Goal: Task Accomplishment & Management: Complete application form

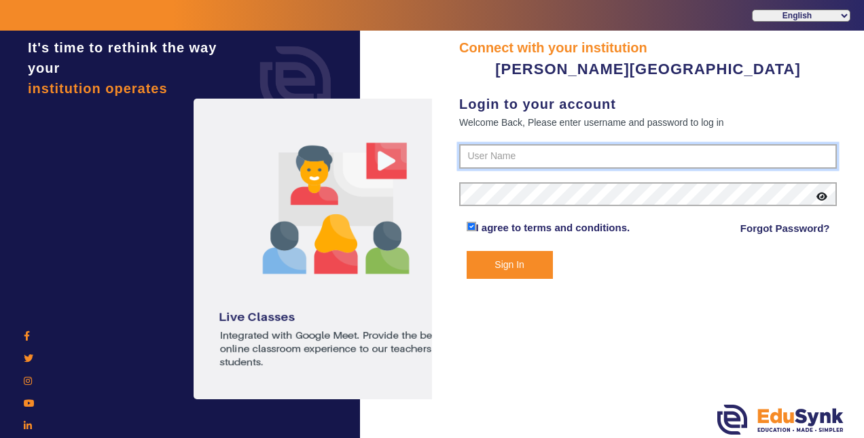
type input "9799013603"
click at [824, 196] on icon at bounding box center [822, 197] width 11 height 10
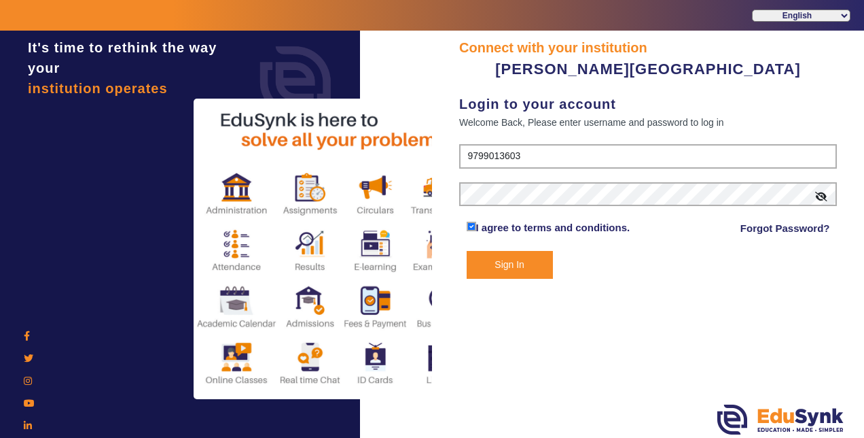
click at [521, 256] on button "Sign In" at bounding box center [510, 265] width 86 height 28
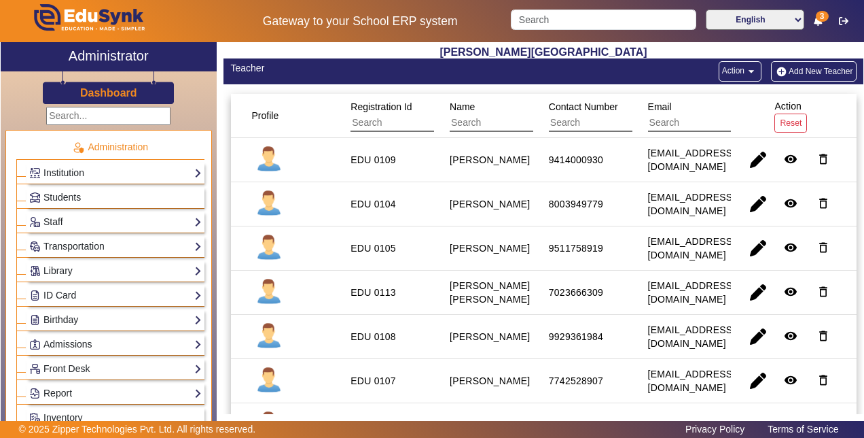
click at [776, 69] on img "button" at bounding box center [782, 72] width 14 height 12
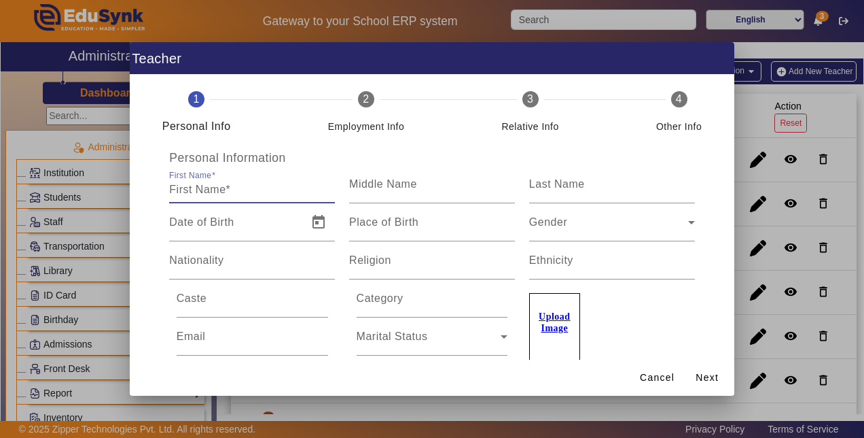
click at [194, 193] on input "First Name" at bounding box center [252, 189] width 166 height 16
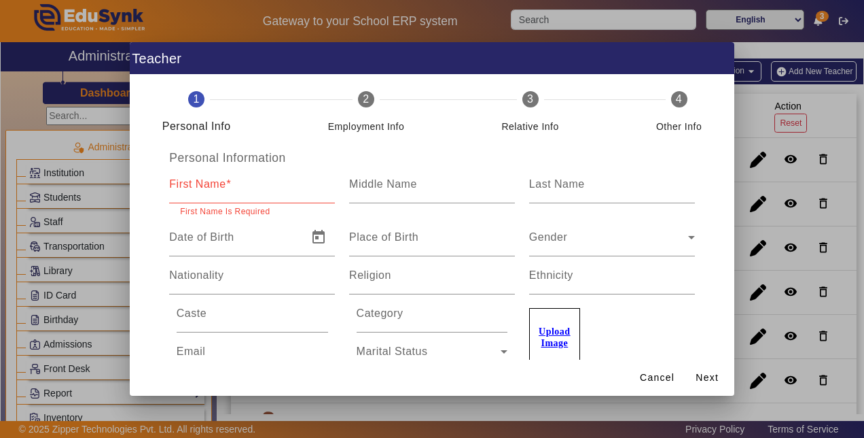
click at [194, 196] on input "First Name" at bounding box center [252, 189] width 166 height 16
click at [833, 119] on div at bounding box center [432, 219] width 864 height 438
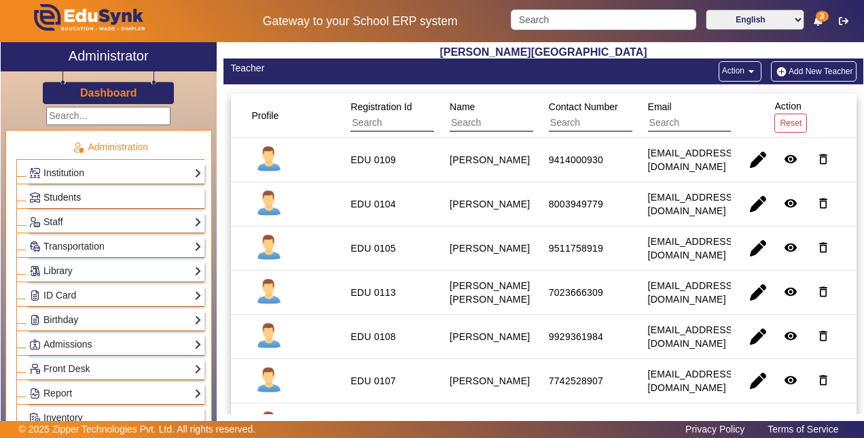
click at [88, 195] on link "Students" at bounding box center [115, 198] width 173 height 16
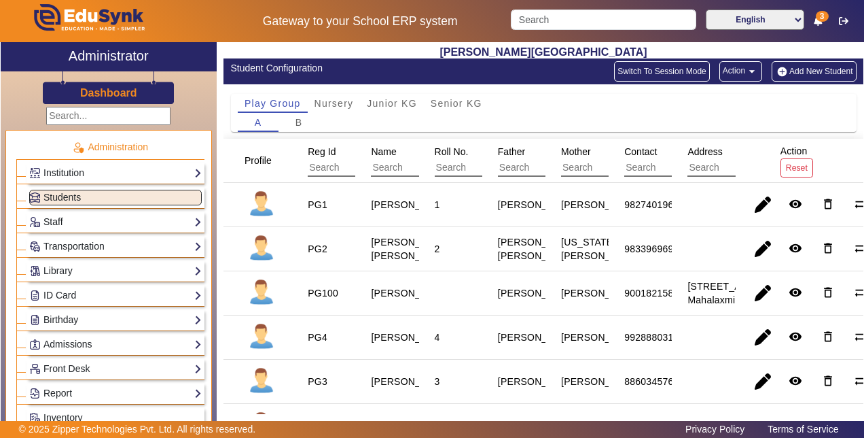
click at [80, 217] on link "Staff" at bounding box center [115, 222] width 173 height 16
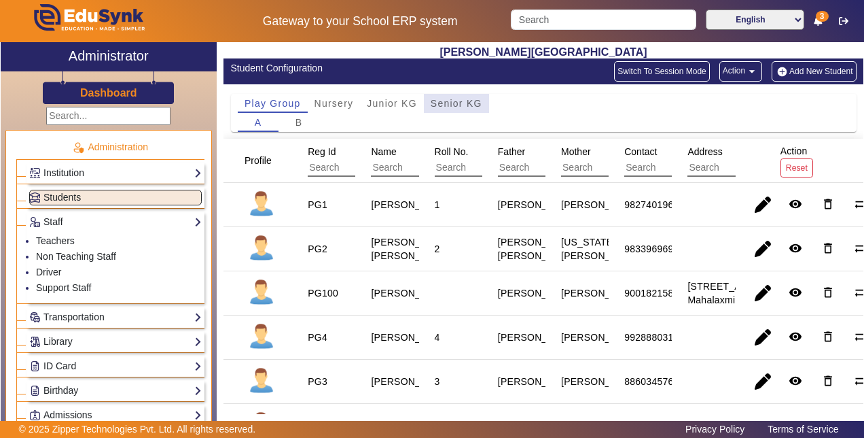
click at [457, 99] on span "Senior KG" at bounding box center [457, 104] width 52 height 10
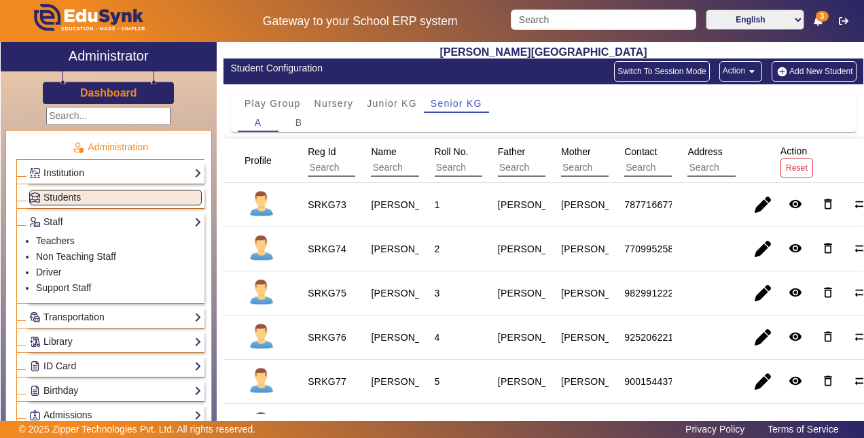
click at [864, 408] on div "X Administrator Dashboard Administration Institution Institution Details Sessio…" at bounding box center [432, 242] width 864 height 400
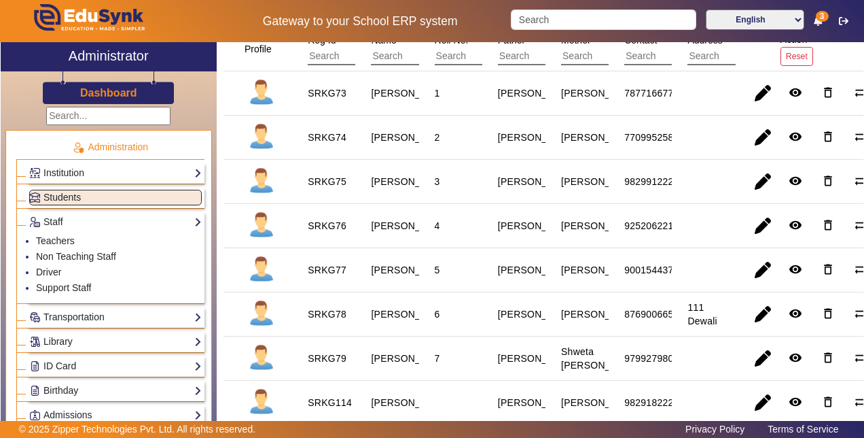
scroll to position [39, 0]
